Goal: Information Seeking & Learning: Find specific page/section

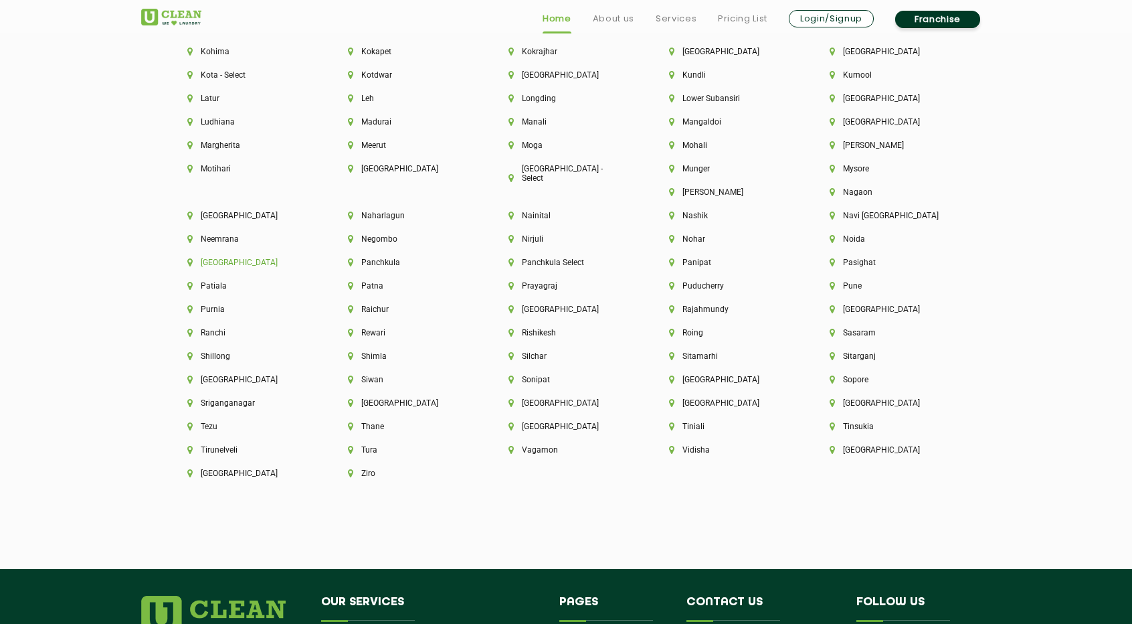
scroll to position [3740, 0]
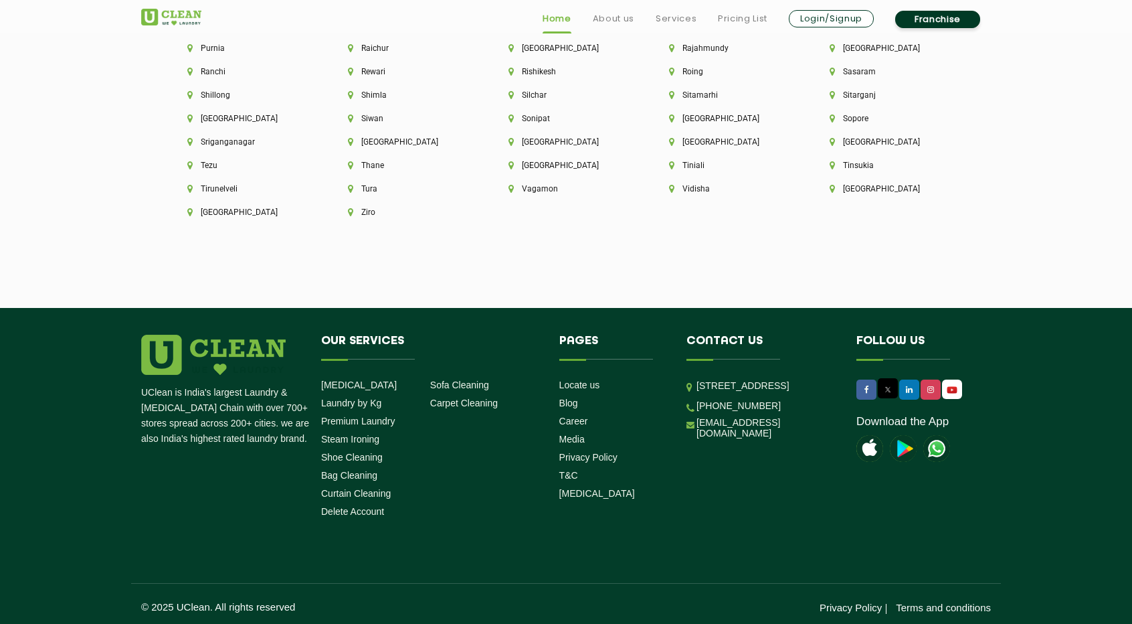
click at [725, 507] on div "UClean is India's largest Laundry & [MEDICAL_DATA] Chain with over 700+ stores …" at bounding box center [566, 429] width 870 height 189
drag, startPoint x: 787, startPoint y: 465, endPoint x: 696, endPoint y: 468, distance: 91.0
click at [696, 439] on li "[EMAIL_ADDRESS][DOMAIN_NAME]" at bounding box center [762, 428] width 150 height 22
copy link "[EMAIL_ADDRESS][DOMAIN_NAME]"
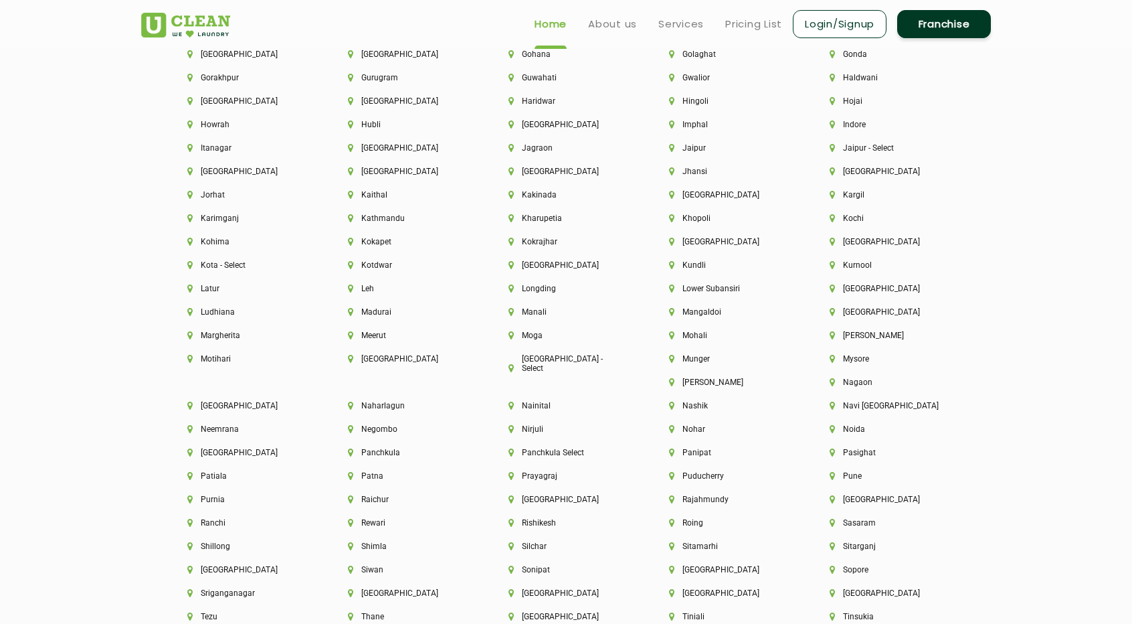
scroll to position [3004, 0]
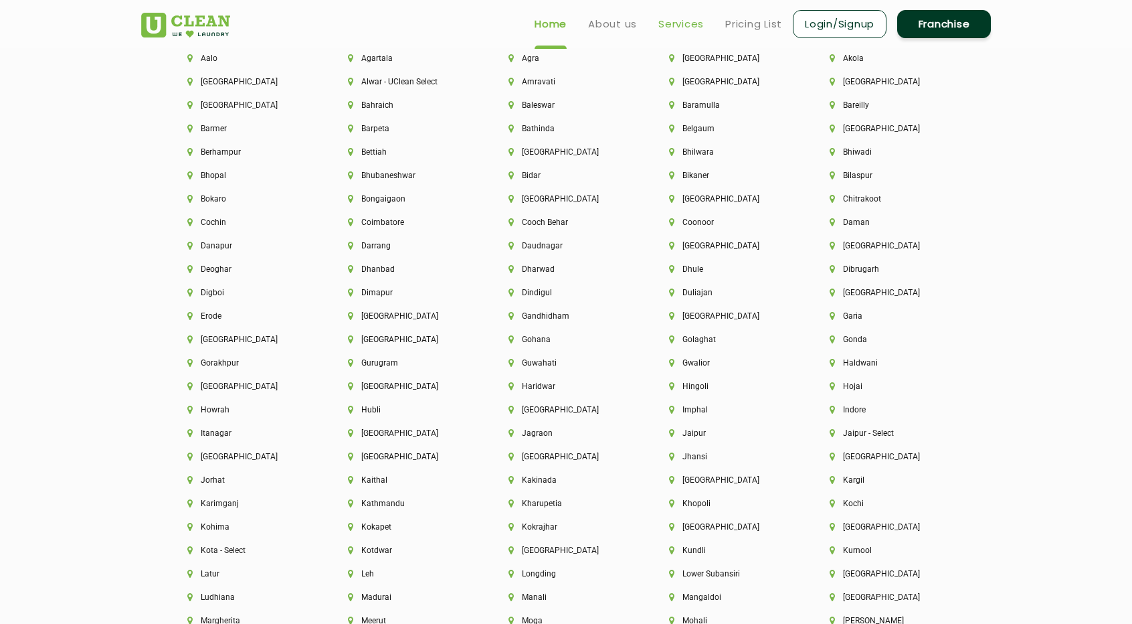
click at [698, 30] on link "Services" at bounding box center [681, 24] width 46 height 16
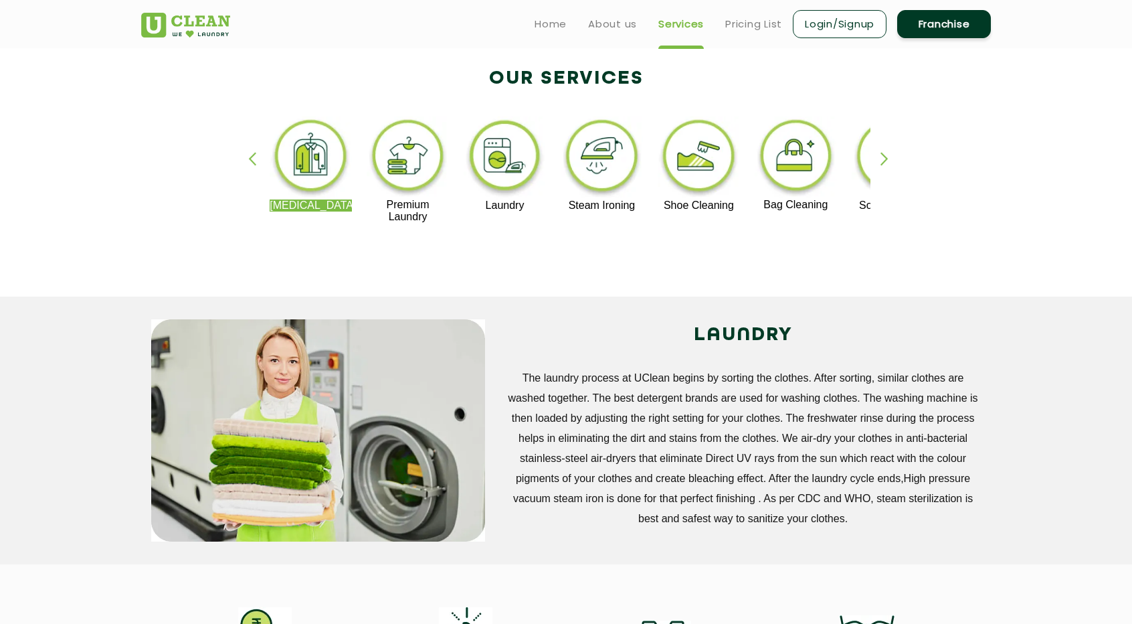
scroll to position [268, 0]
click at [680, 180] on img at bounding box center [699, 157] width 82 height 83
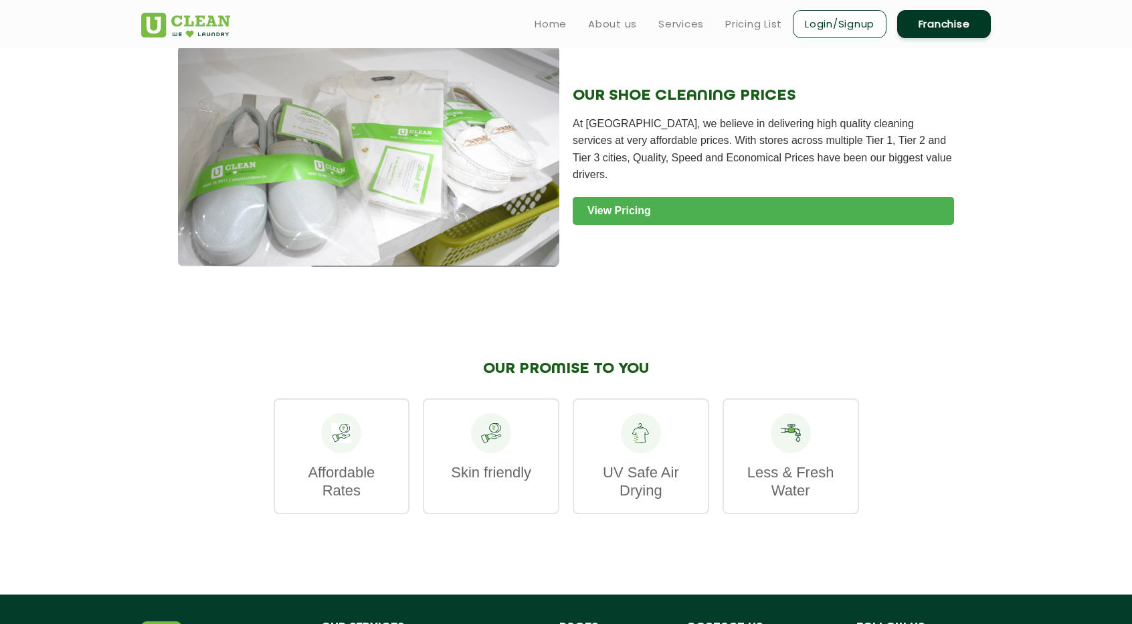
scroll to position [1271, 0]
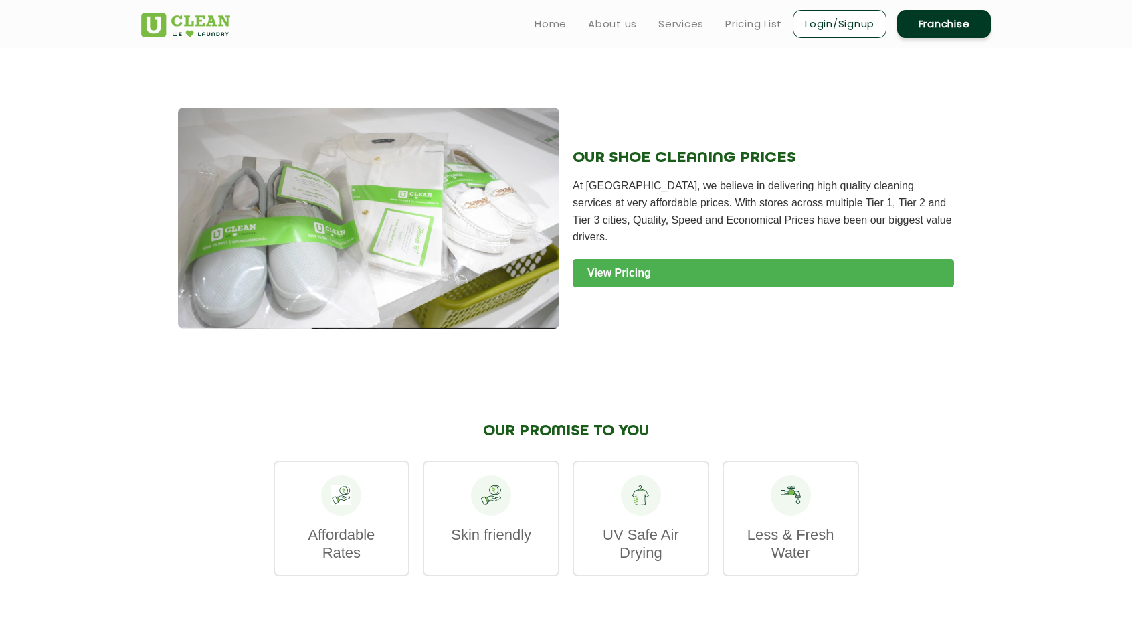
click at [648, 264] on link "View Pricing" at bounding box center [763, 273] width 381 height 28
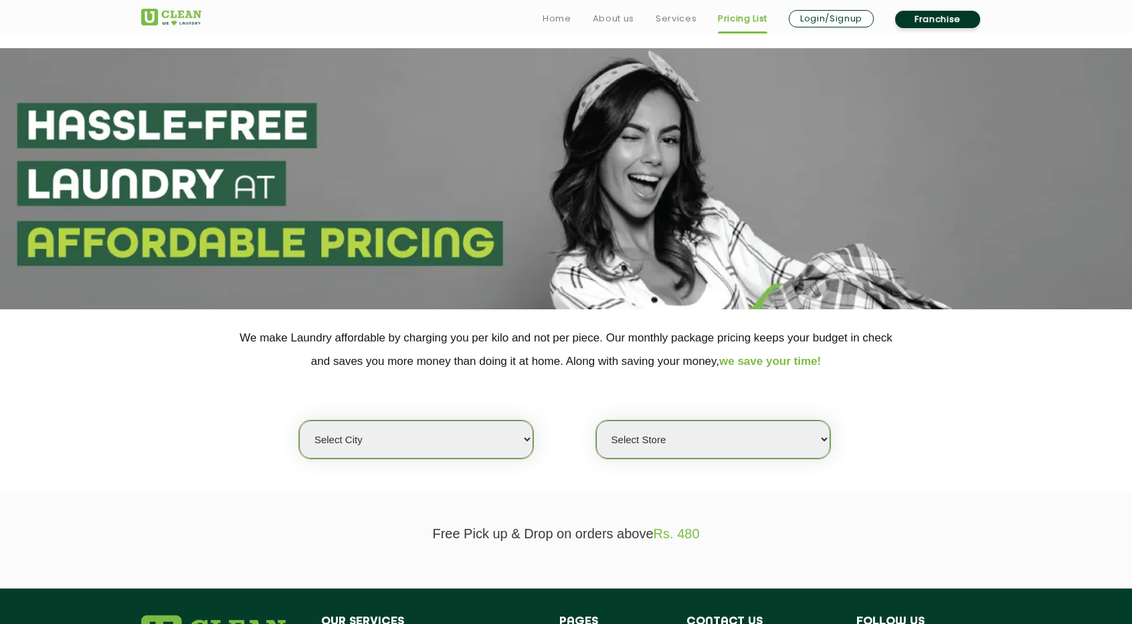
scroll to position [268, 0]
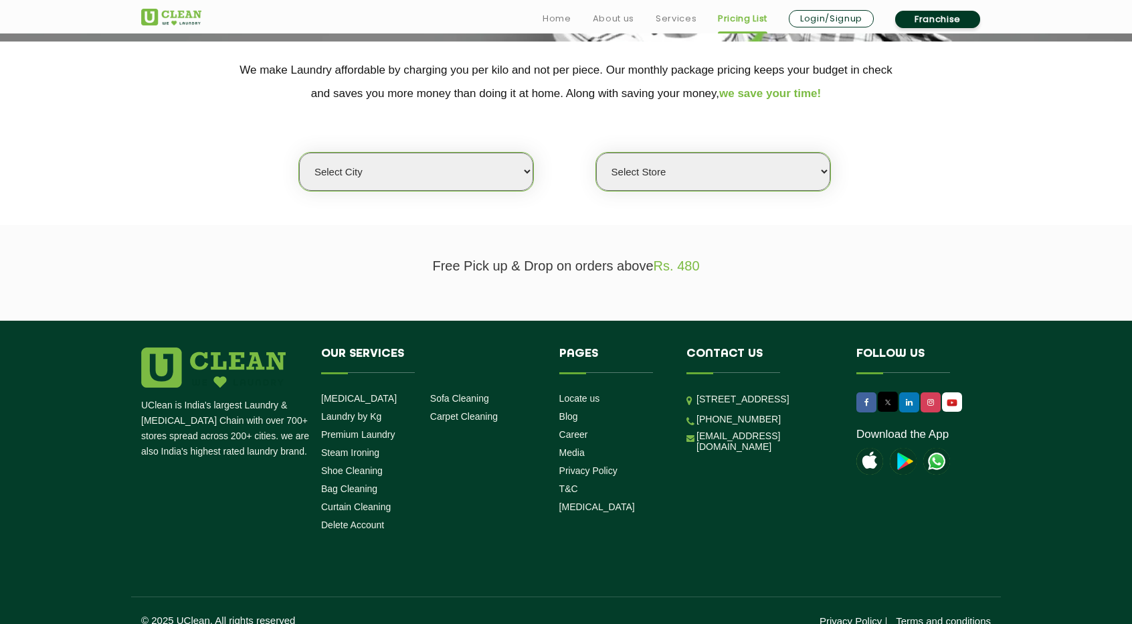
click at [450, 179] on select "Select city [GEOGRAPHIC_DATA] [GEOGRAPHIC_DATA] [GEOGRAPHIC_DATA] [GEOGRAPHIC_D…" at bounding box center [416, 172] width 234 height 38
select select "118"
click at [299, 153] on select "Select city [GEOGRAPHIC_DATA] [GEOGRAPHIC_DATA] [GEOGRAPHIC_DATA] [GEOGRAPHIC_D…" at bounding box center [416, 172] width 234 height 38
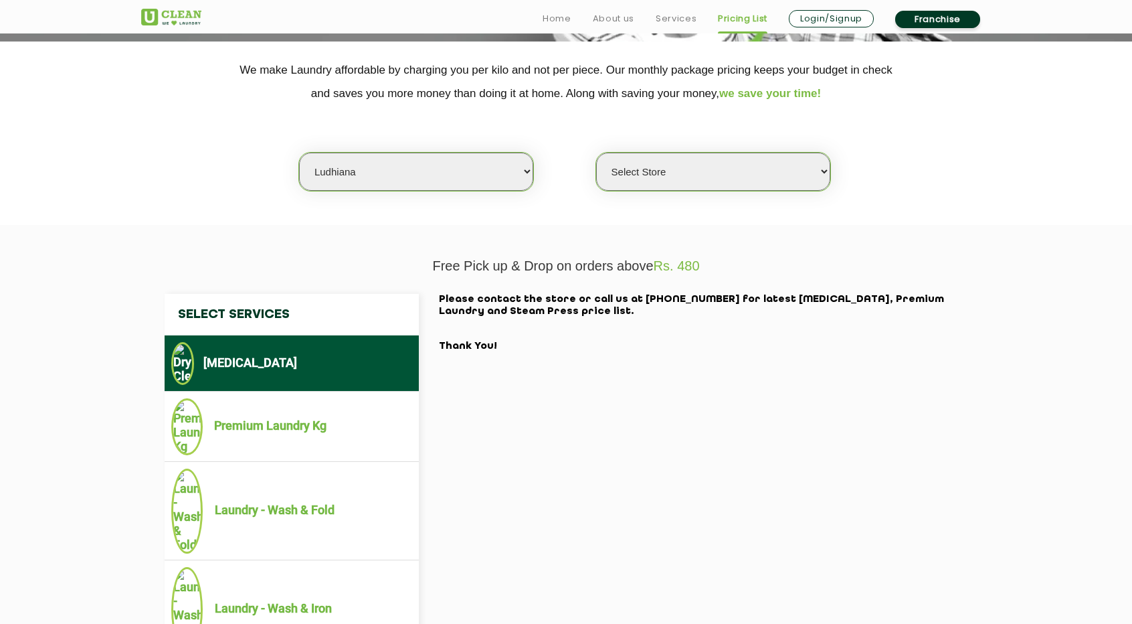
click at [719, 165] on select "Select Store [GEOGRAPHIC_DATA]" at bounding box center [713, 172] width 234 height 38
select select "596"
click at [596, 153] on select "Select Store [GEOGRAPHIC_DATA]" at bounding box center [713, 172] width 234 height 38
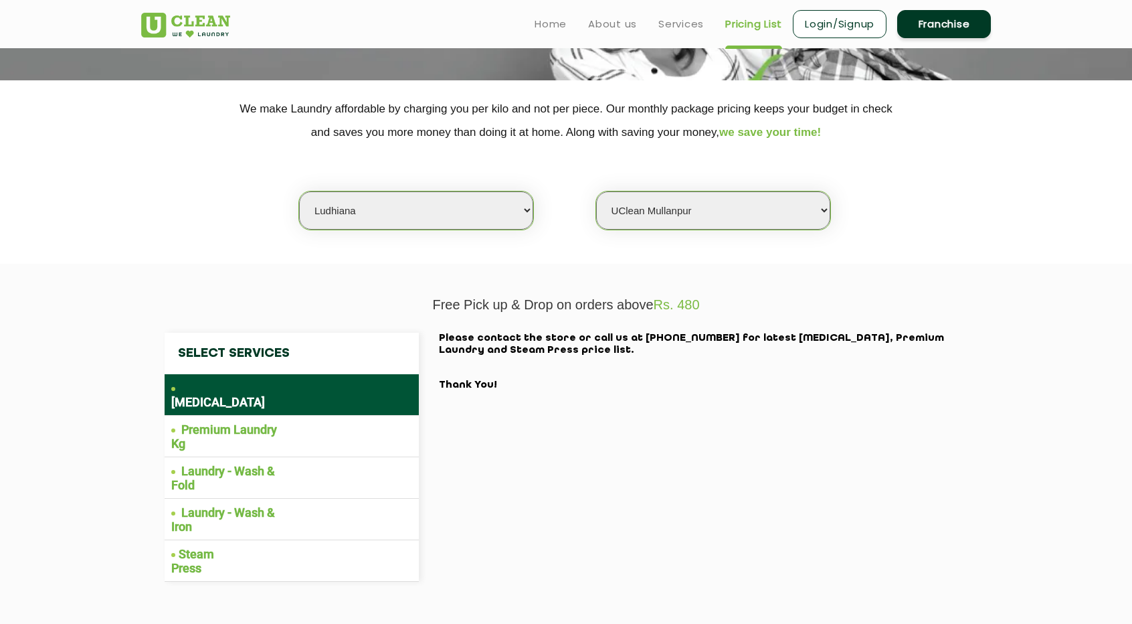
scroll to position [0, 0]
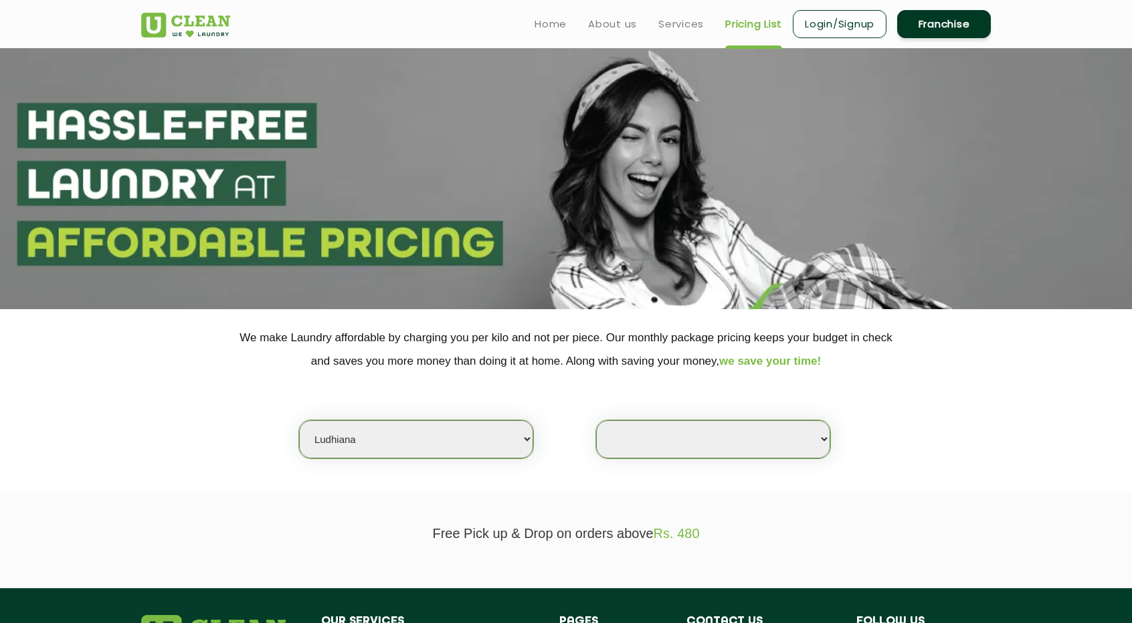
select select "118"
select select
